Goal: Information Seeking & Learning: Learn about a topic

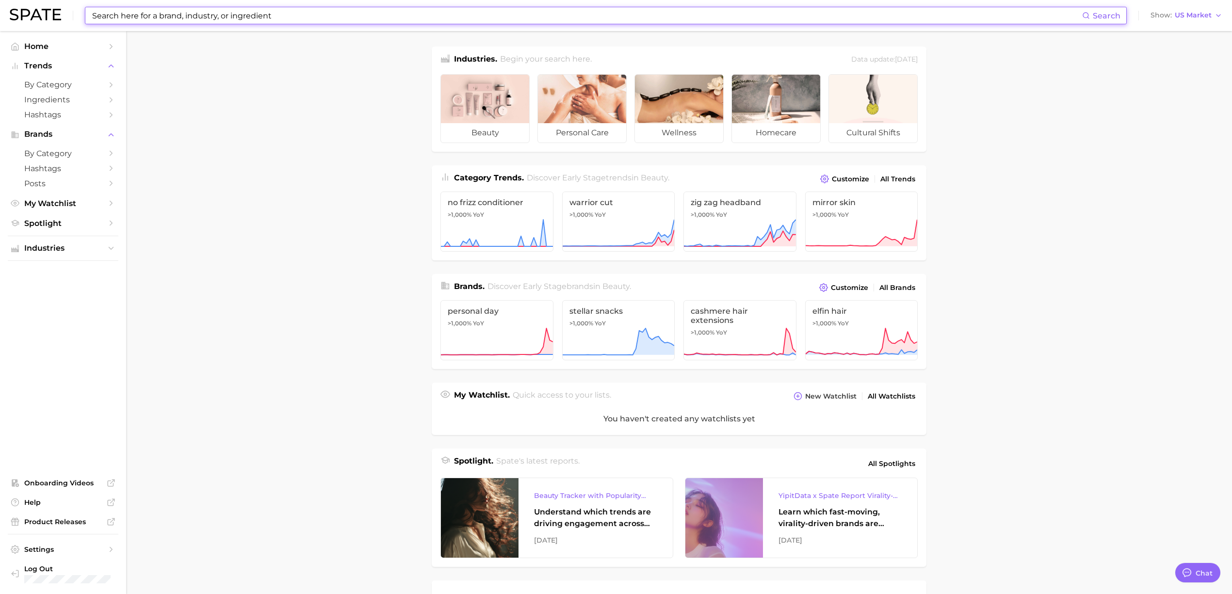
click at [415, 22] on input at bounding box center [586, 15] width 991 height 16
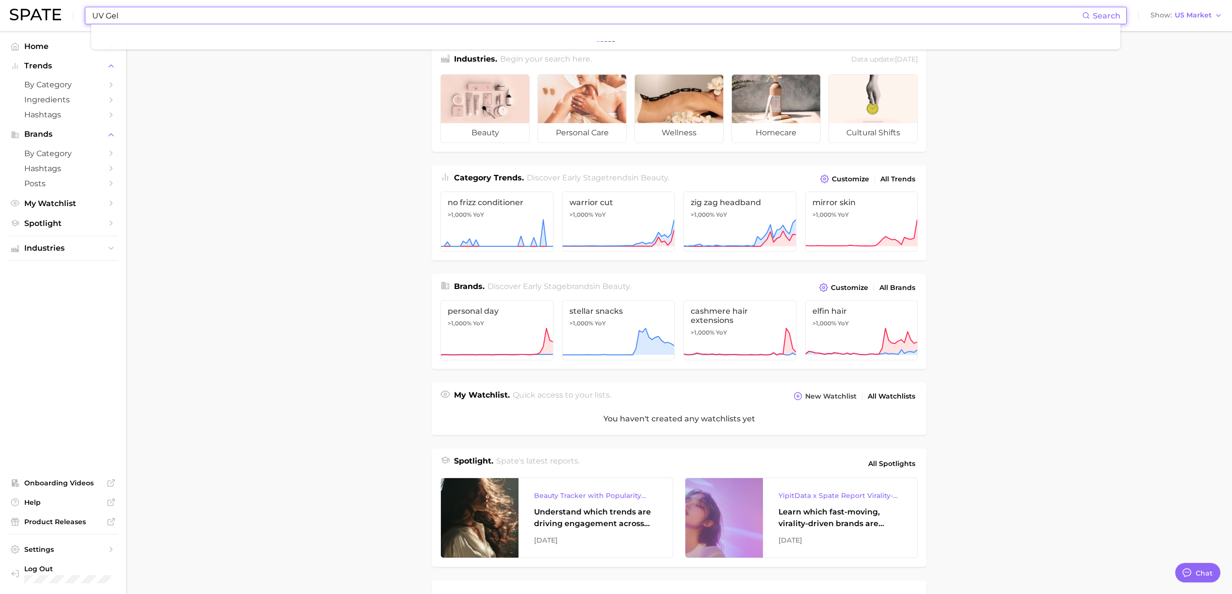
type input "UV Gel"
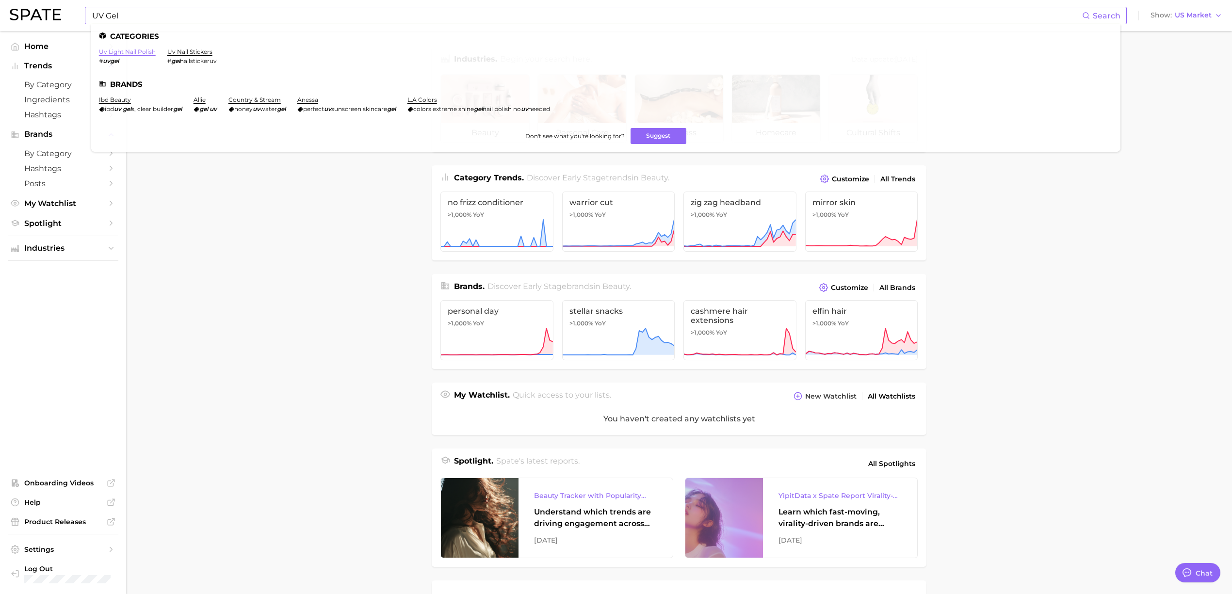
click at [119, 50] on link "uv light nail polish" at bounding box center [127, 51] width 57 height 7
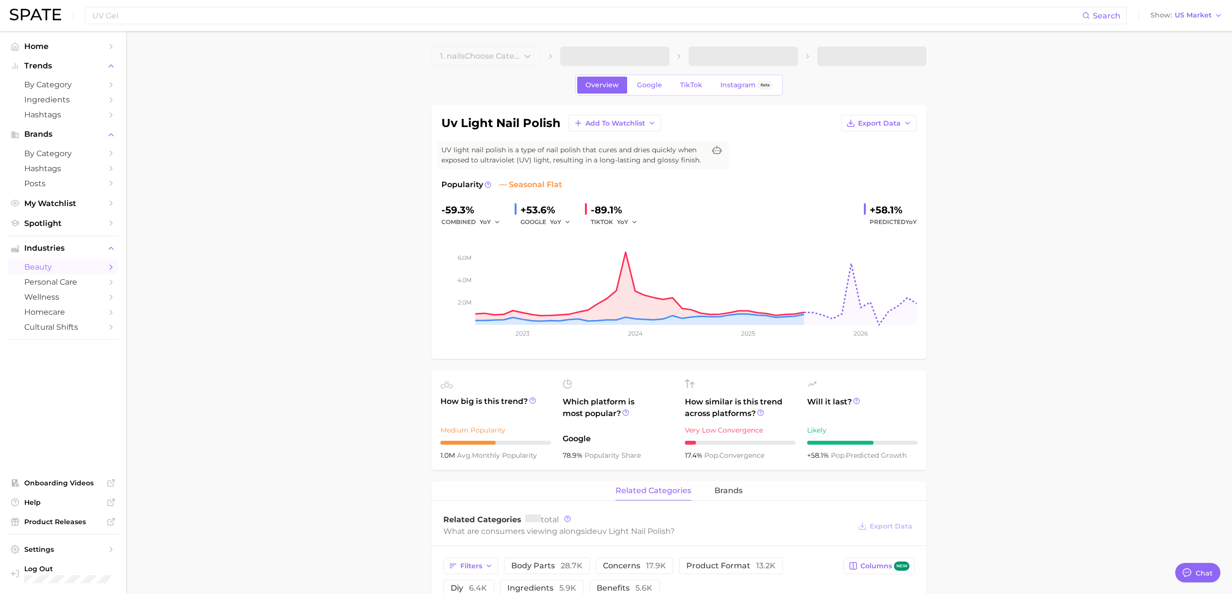
type textarea "x"
